Goal: Find contact information: Find contact information

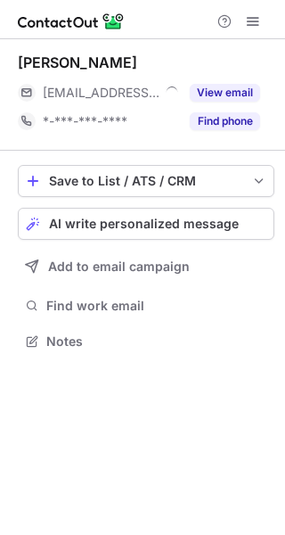
scroll to position [328, 285]
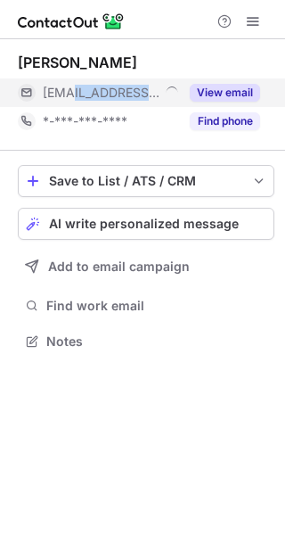
drag, startPoint x: 135, startPoint y: 92, endPoint x: 72, endPoint y: 97, distance: 62.6
click at [72, 97] on div "[EMAIL_ADDRESS][DOMAIN_NAME]" at bounding box center [111, 93] width 136 height 16
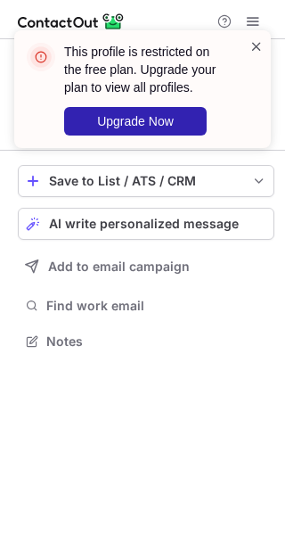
click at [256, 41] on span at bounding box center [256, 46] width 14 height 18
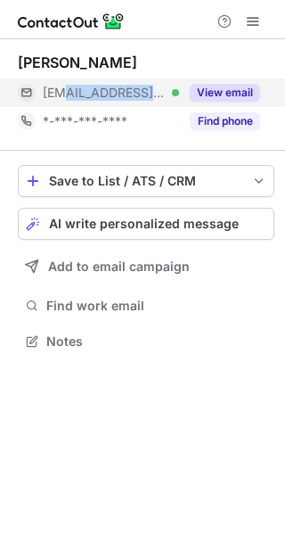
drag, startPoint x: 149, startPoint y: 92, endPoint x: 64, endPoint y: 94, distance: 84.7
click at [64, 94] on div "[EMAIL_ADDRESS][DOMAIN_NAME] Verified" at bounding box center [111, 93] width 136 height 16
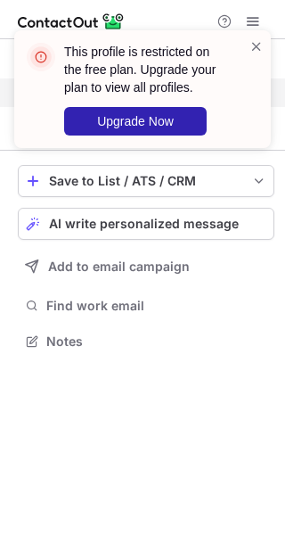
copy span "@[DOMAIN_NAME]"
